Goal: Task Accomplishment & Management: Use online tool/utility

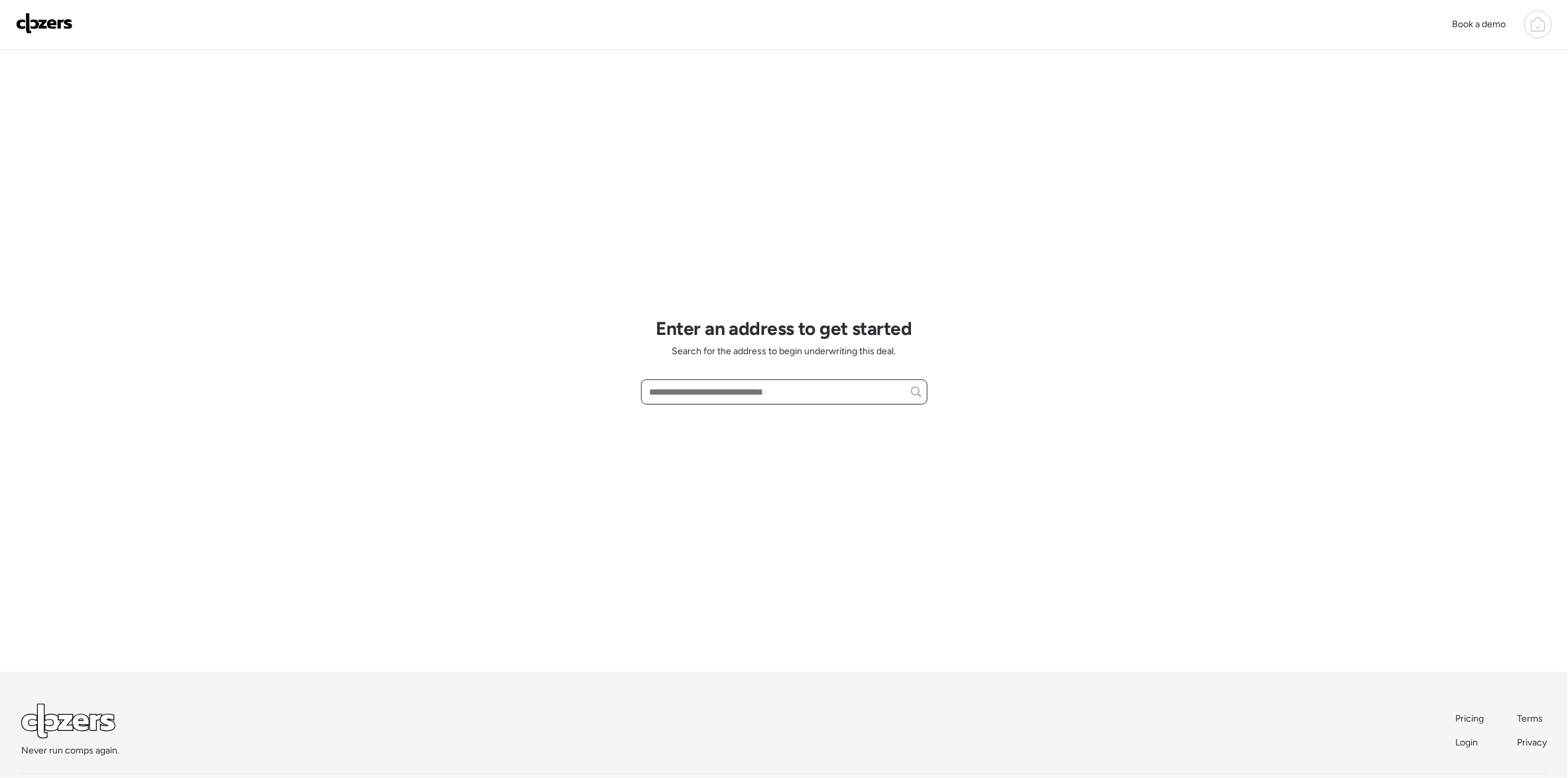
click at [708, 390] on input "text" at bounding box center [785, 392] width 275 height 19
click at [742, 406] on div "[STREET_ADDRESS][PERSON_NAME]" at bounding box center [785, 417] width 287 height 24
type input "**********"
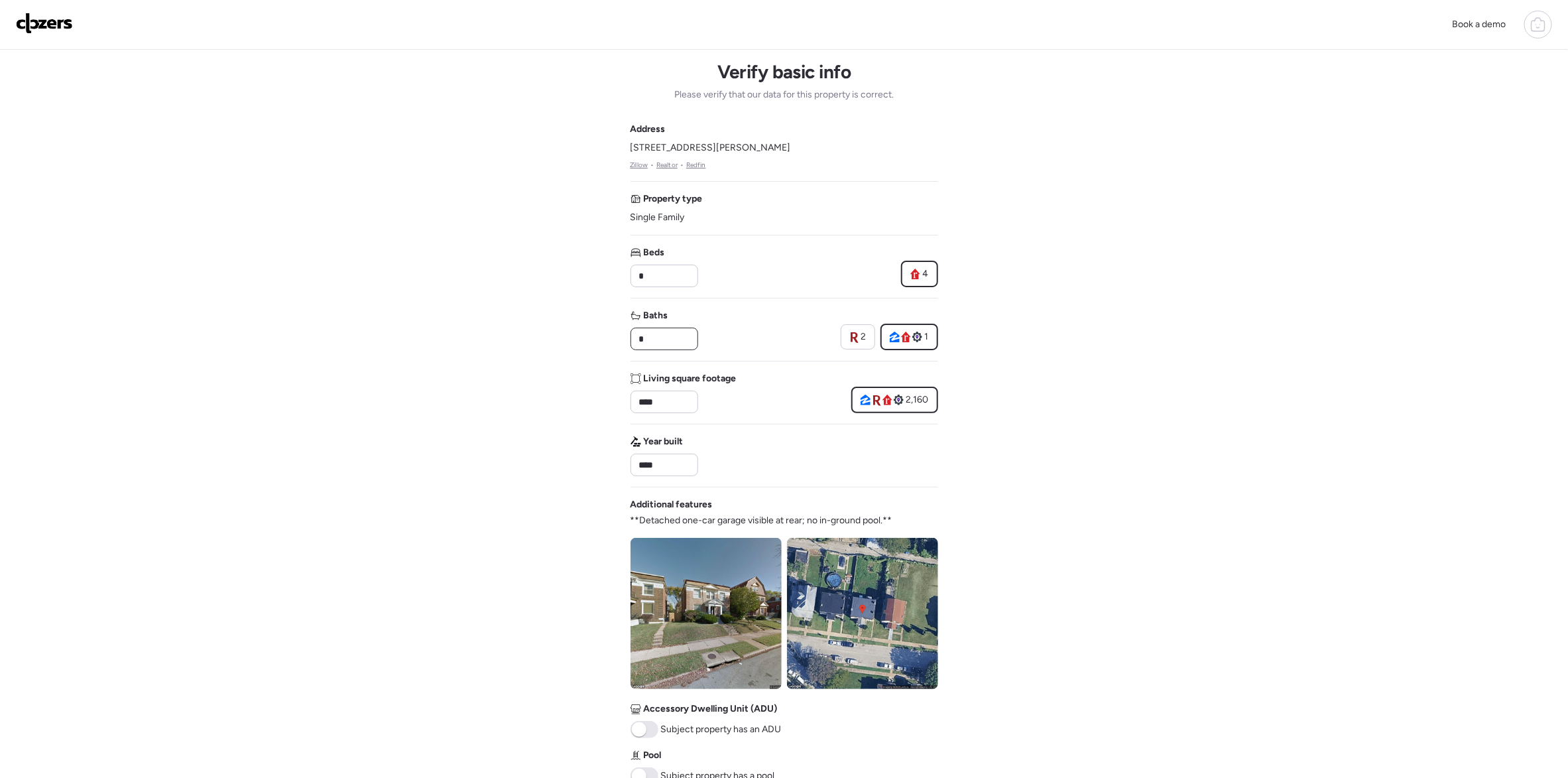
drag, startPoint x: 651, startPoint y: 337, endPoint x: 635, endPoint y: 348, distance: 19.4
click at [635, 346] on div "*" at bounding box center [664, 339] width 68 height 23
type input "*"
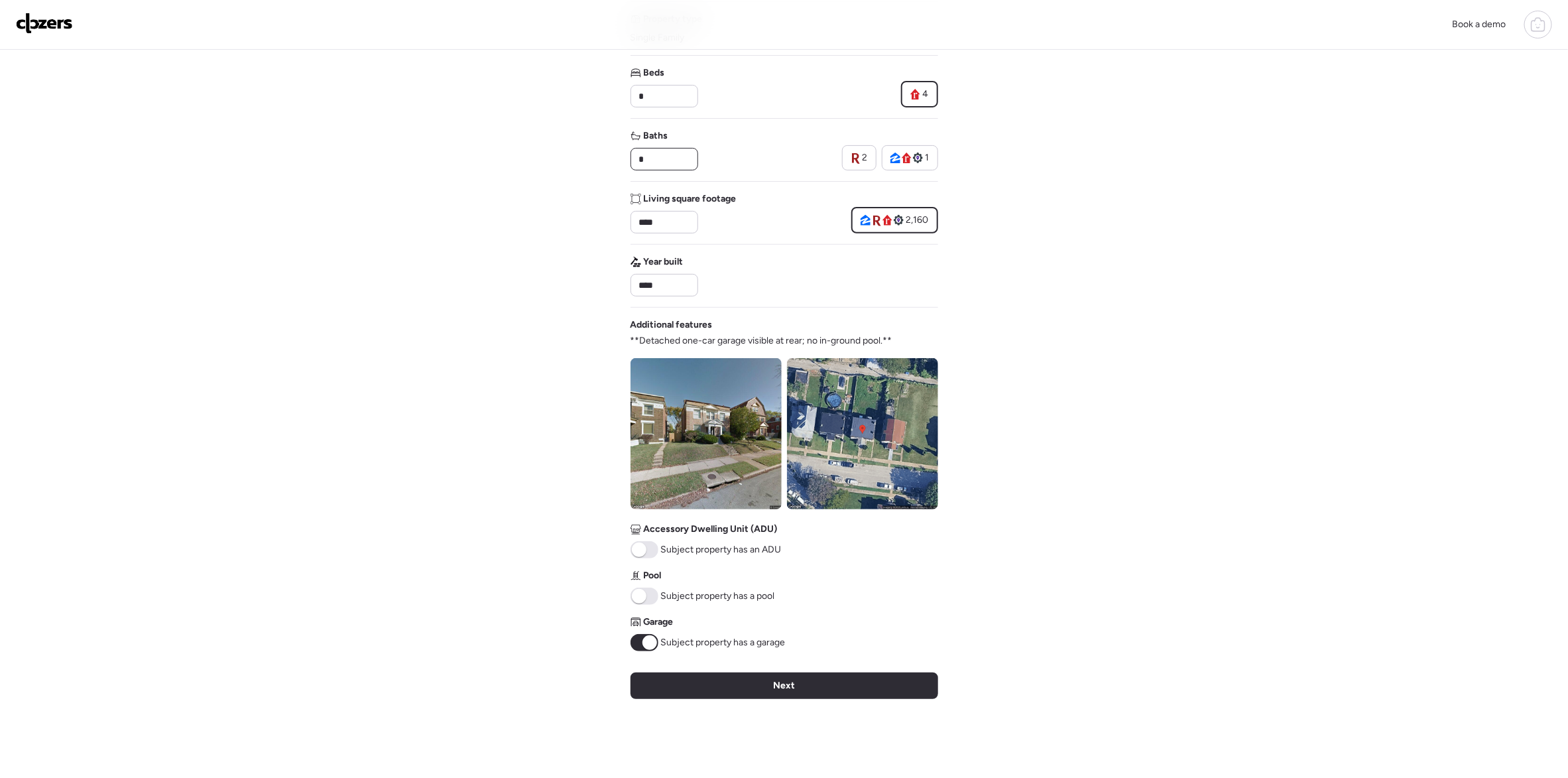
scroll to position [199, 0]
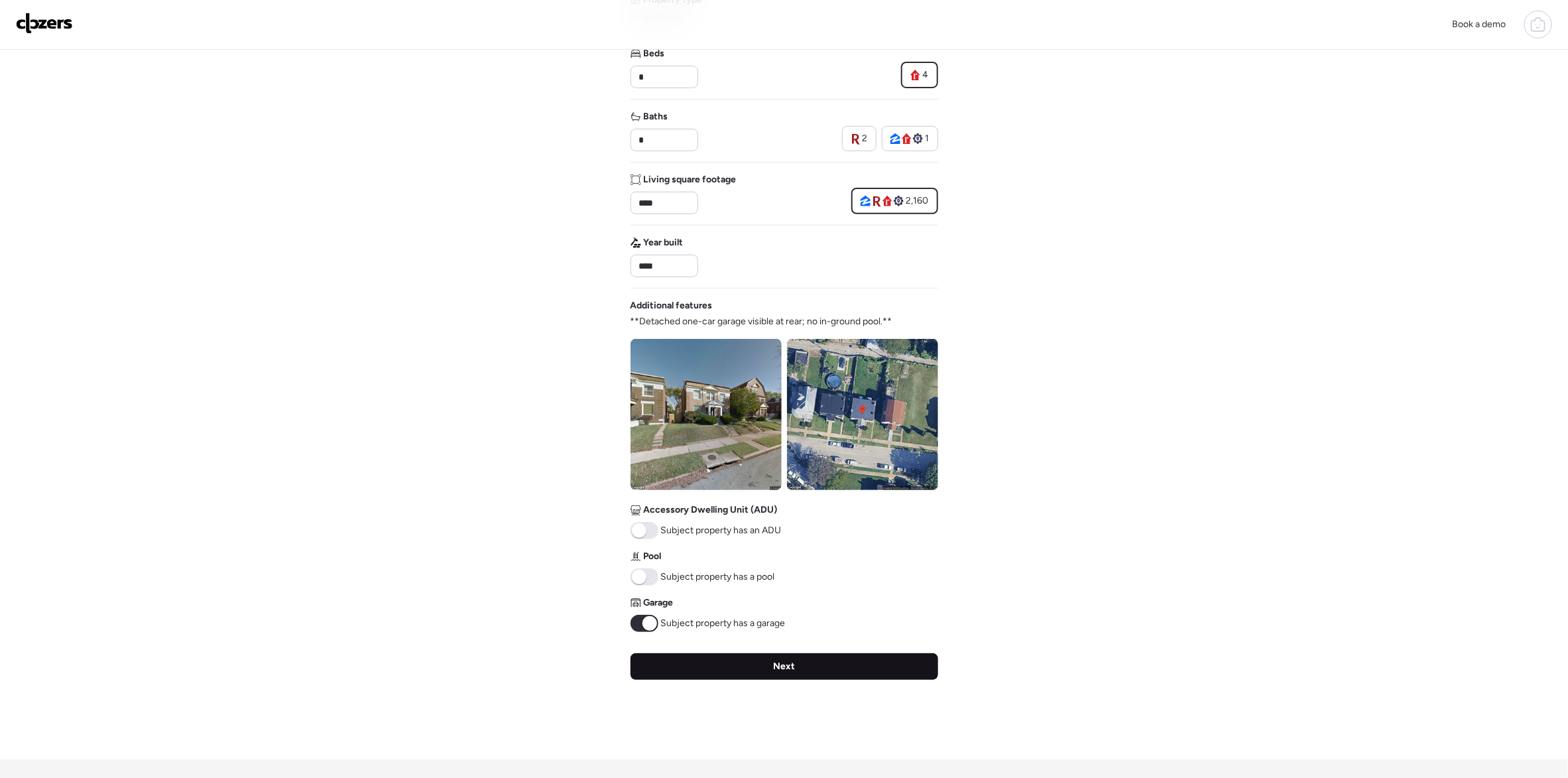
click at [769, 673] on div "Next" at bounding box center [784, 666] width 308 height 26
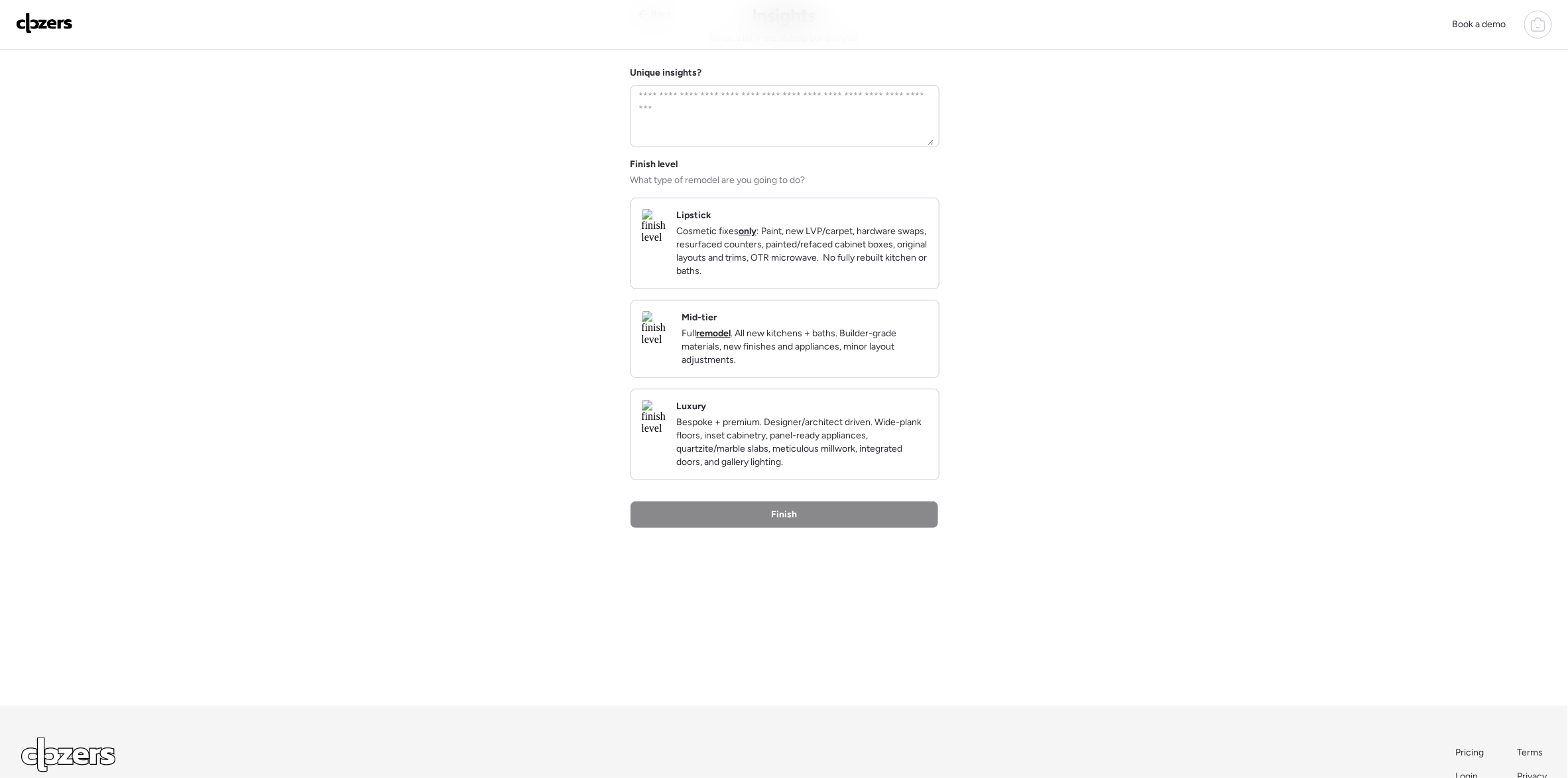
scroll to position [0, 0]
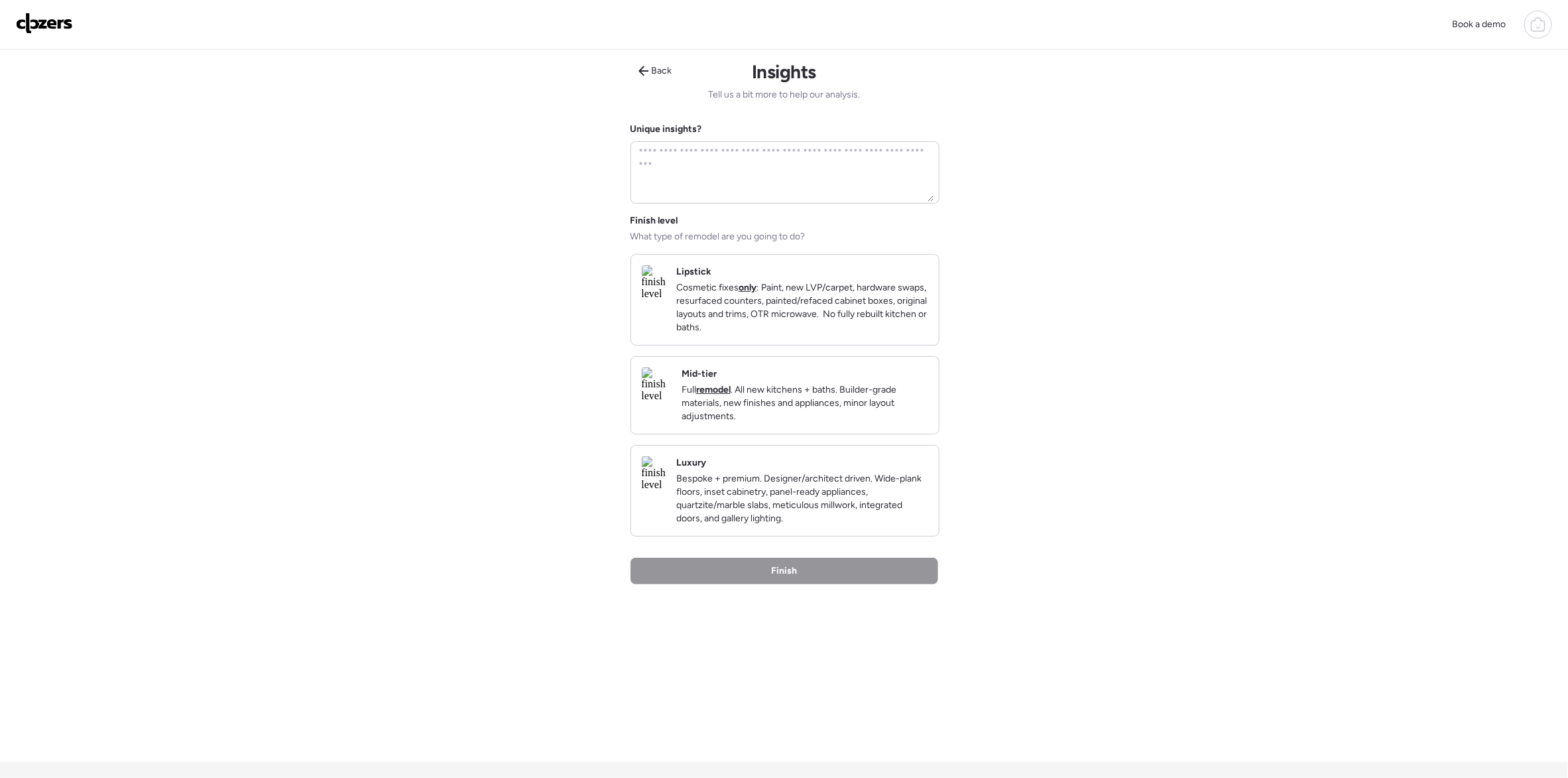
click at [666, 490] on img at bounding box center [654, 473] width 24 height 35
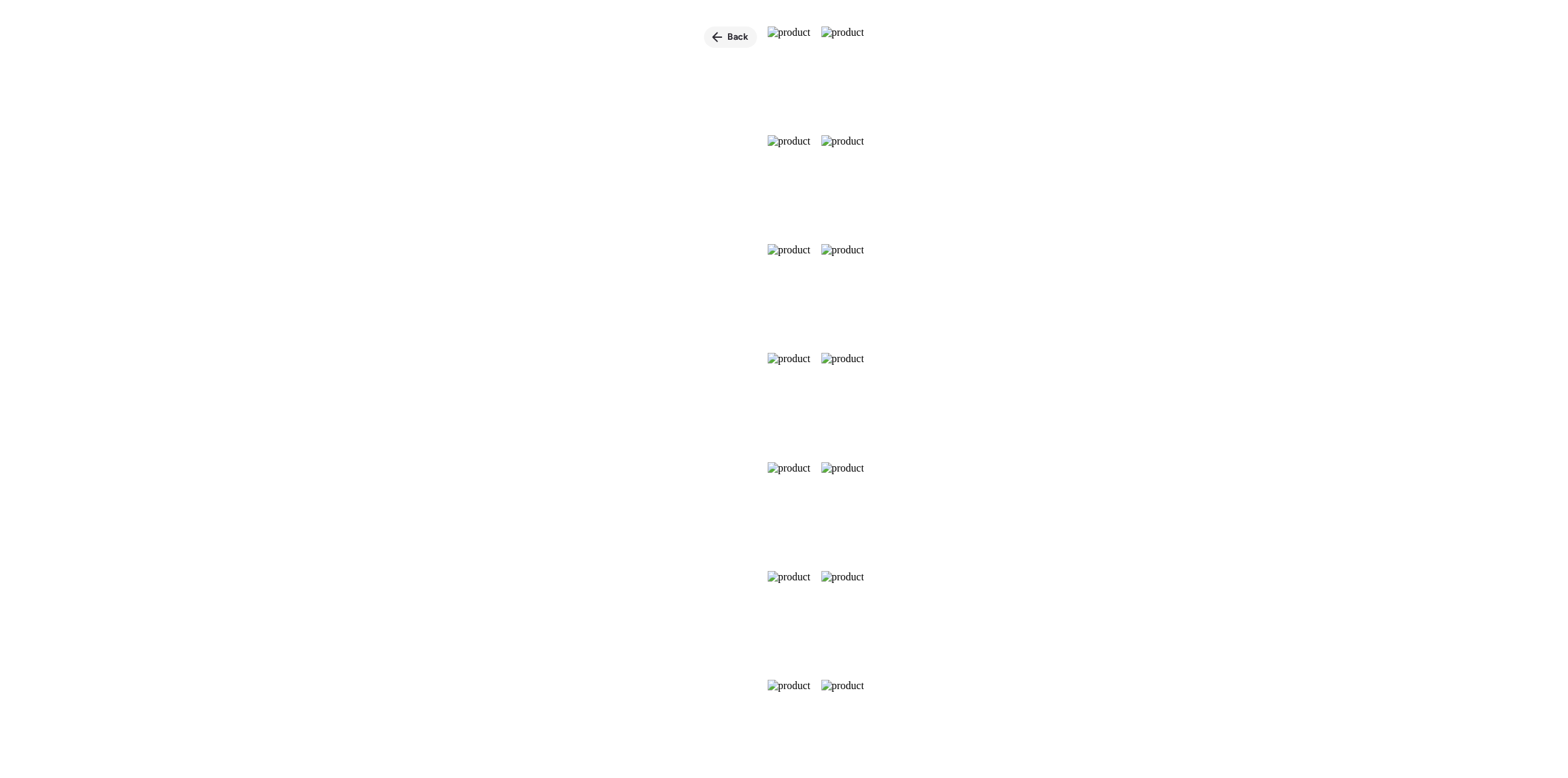
click at [712, 42] on icon at bounding box center [717, 37] width 11 height 11
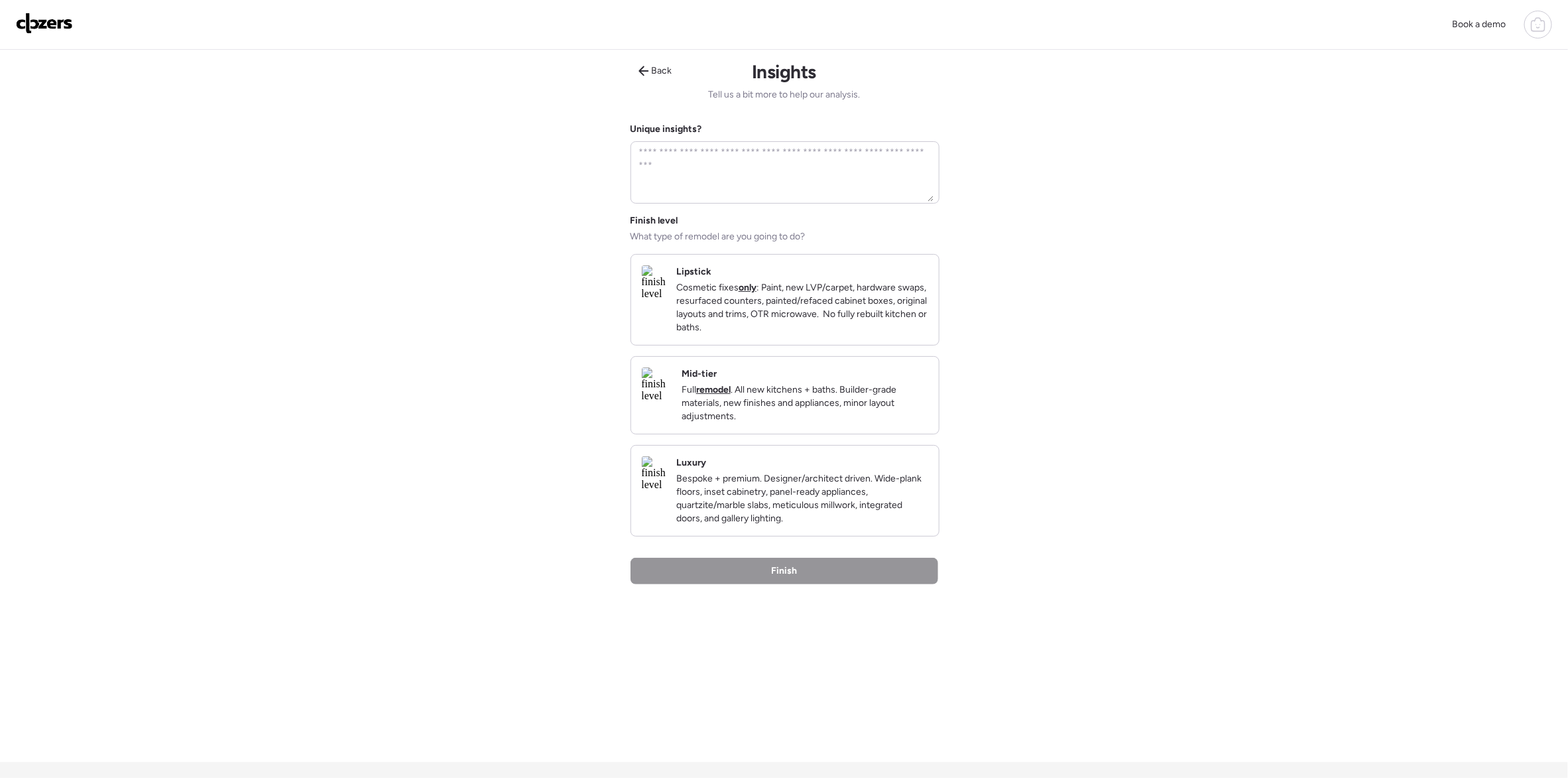
click at [812, 497] on p "Bespoke + premium. Designer/architect driven. Wide-plank floors, inset cabinetr…" at bounding box center [802, 498] width 252 height 53
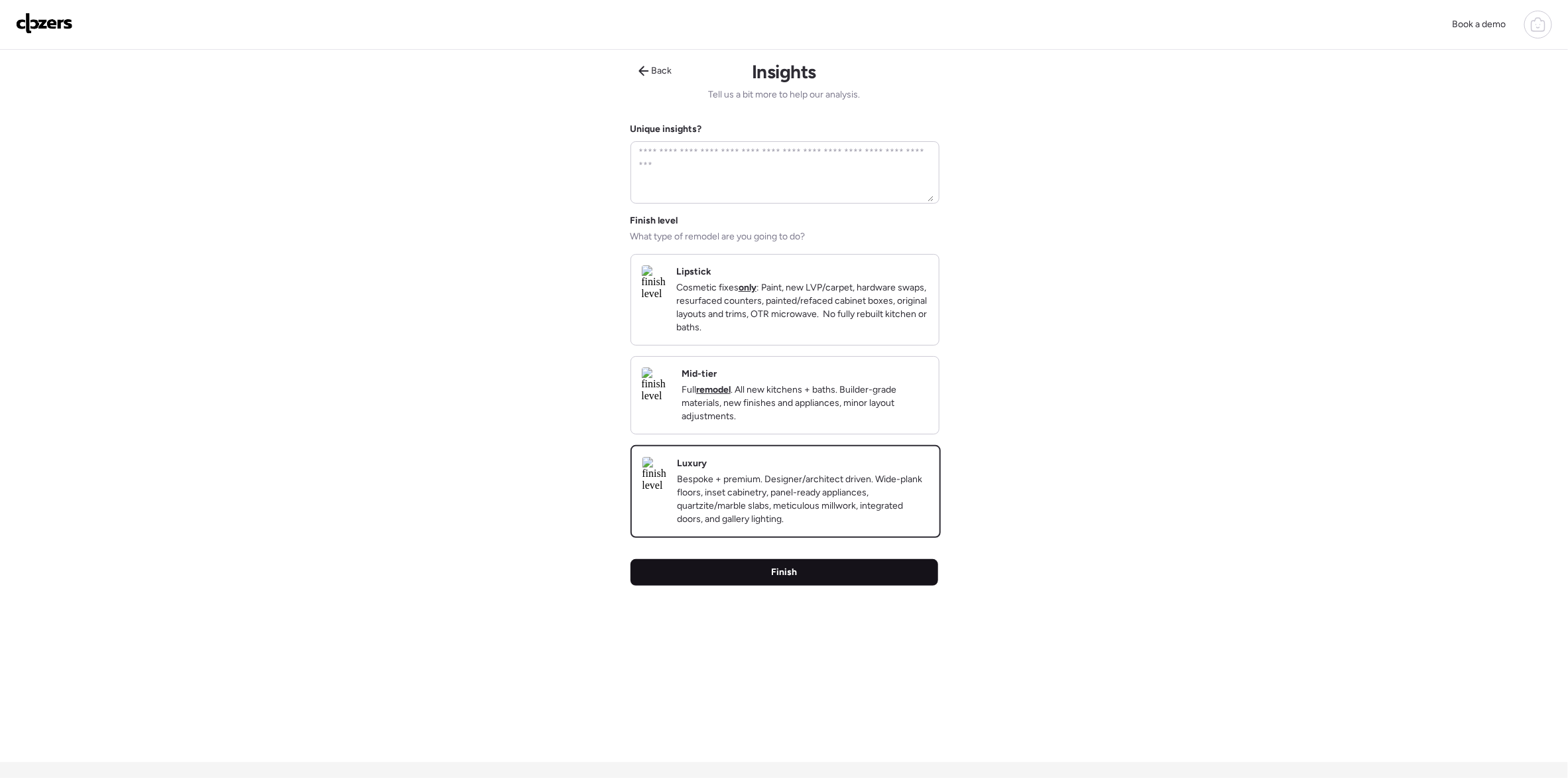
click at [796, 579] on span "Finish" at bounding box center [784, 573] width 25 height 14
